Goal: Task Accomplishment & Management: Manage account settings

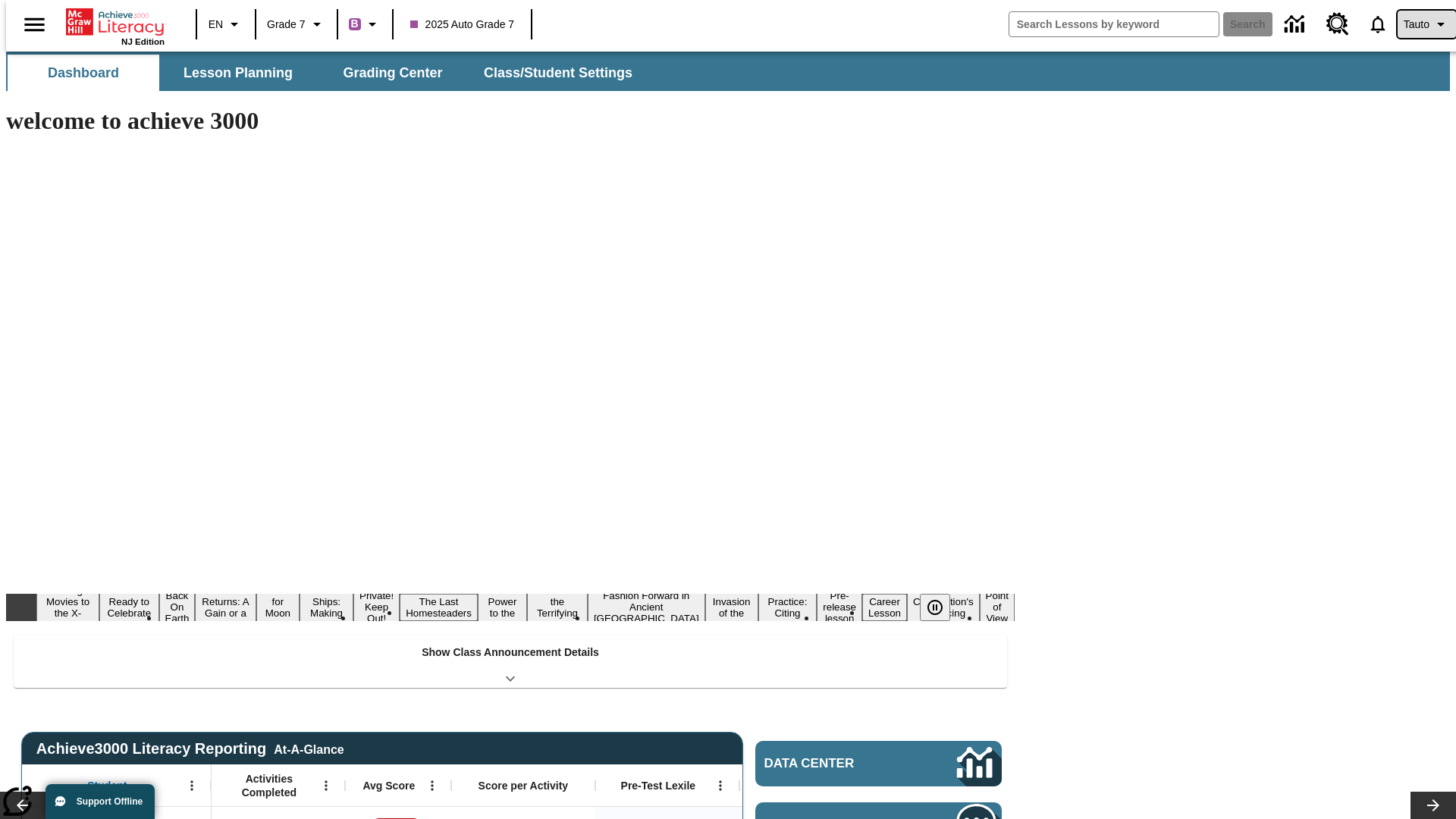
click at [1418, 24] on span "Tauto" at bounding box center [1416, 25] width 26 height 16
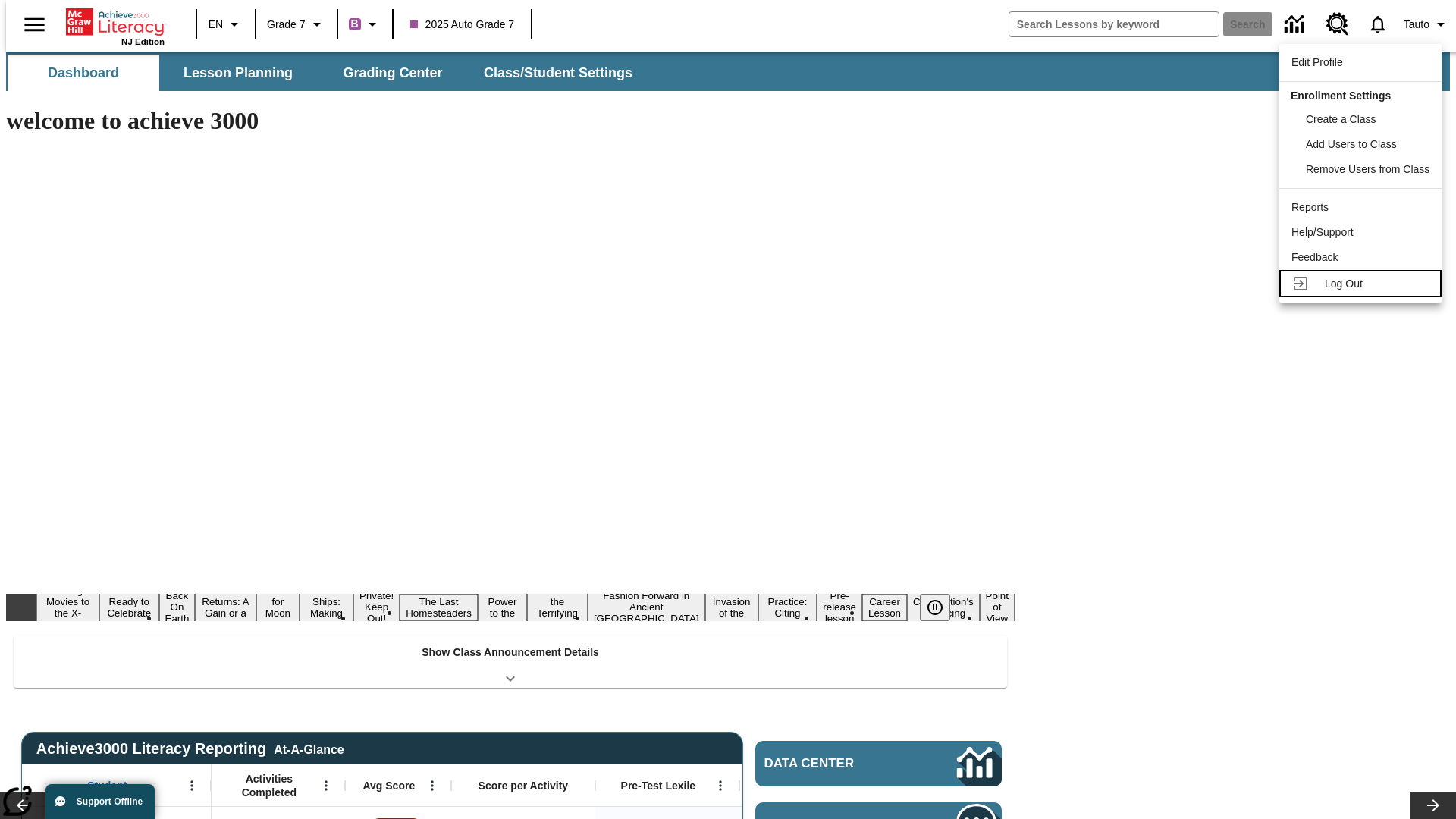
click at [1361, 283] on span "Log Out" at bounding box center [1343, 283] width 38 height 12
